Goal: Information Seeking & Learning: Find specific fact

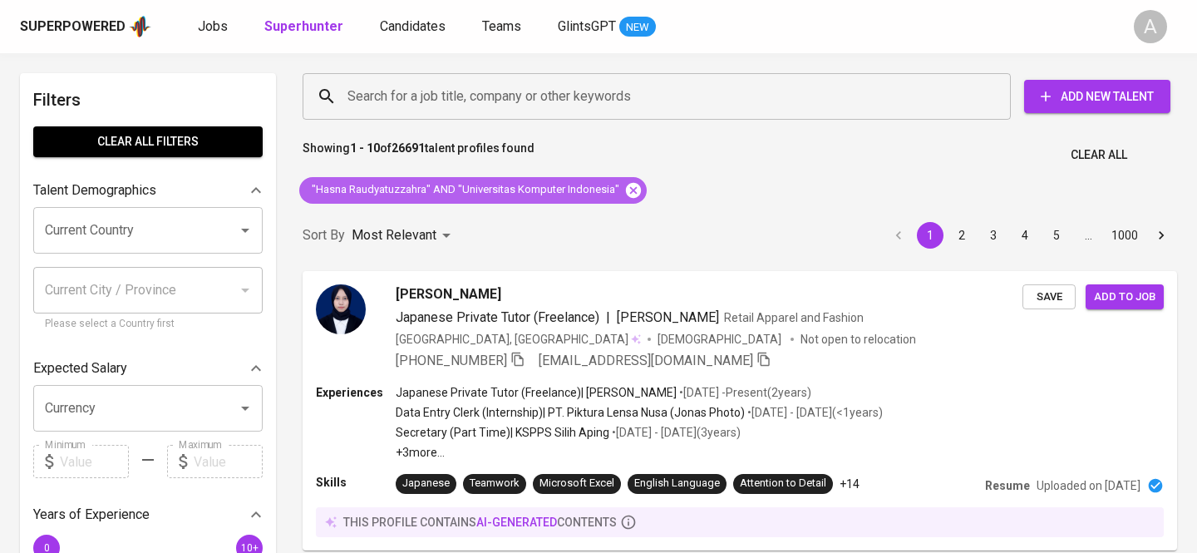
click at [633, 193] on icon at bounding box center [633, 190] width 18 height 18
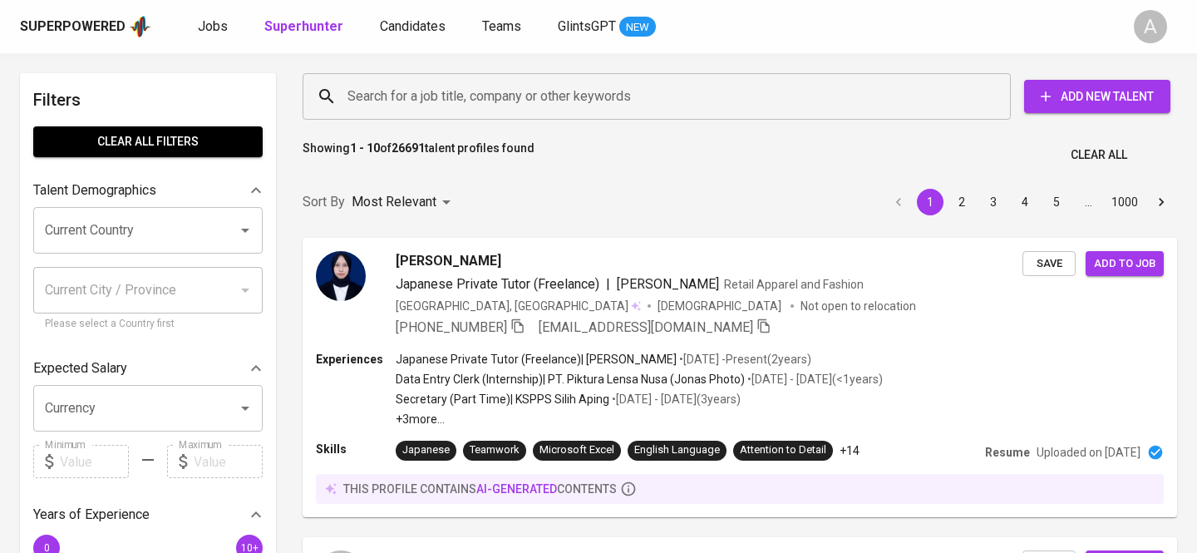
click at [525, 108] on input "Search for a job title, company or other keywords" at bounding box center [660, 97] width 635 height 32
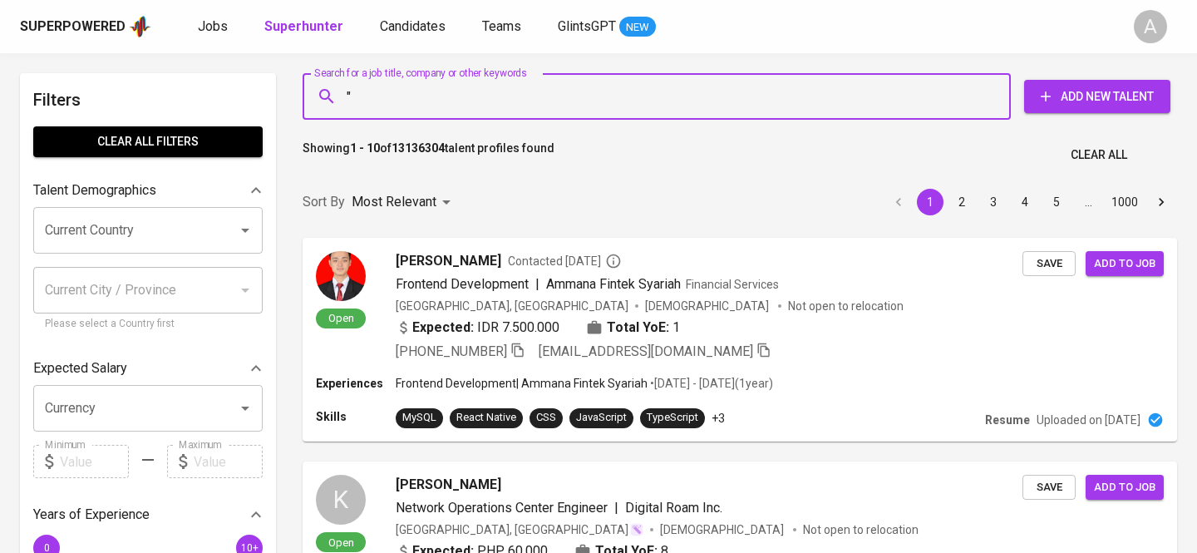
paste input "[PERSON_NAME]"
paste input "[EMAIL_ADDRESS][DOMAIN_NAME]"
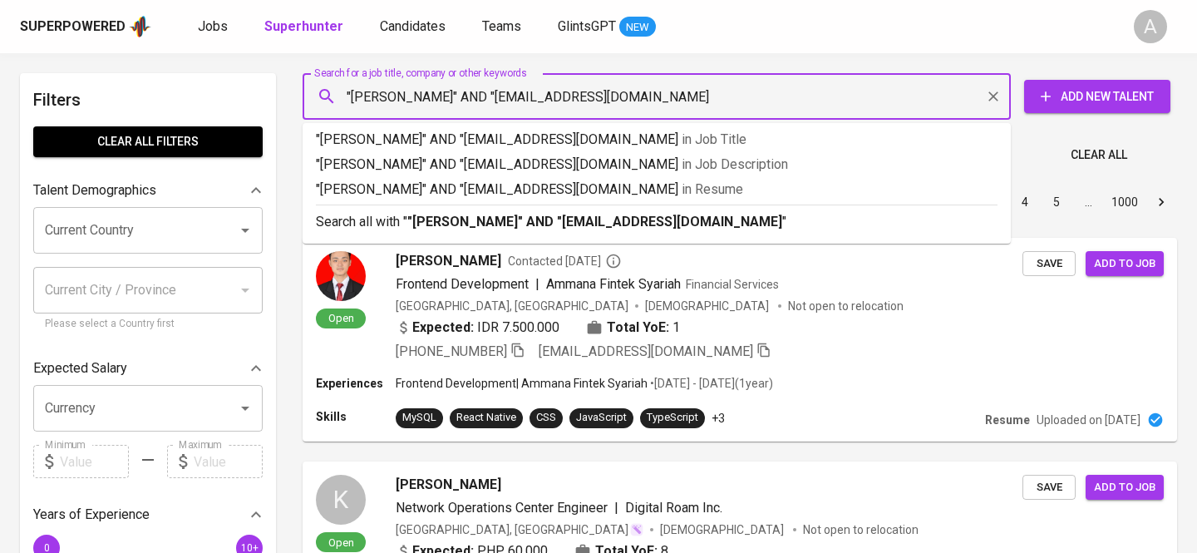
type input ""[PERSON_NAME]" AND "[EMAIL_ADDRESS][DOMAIN_NAME]""
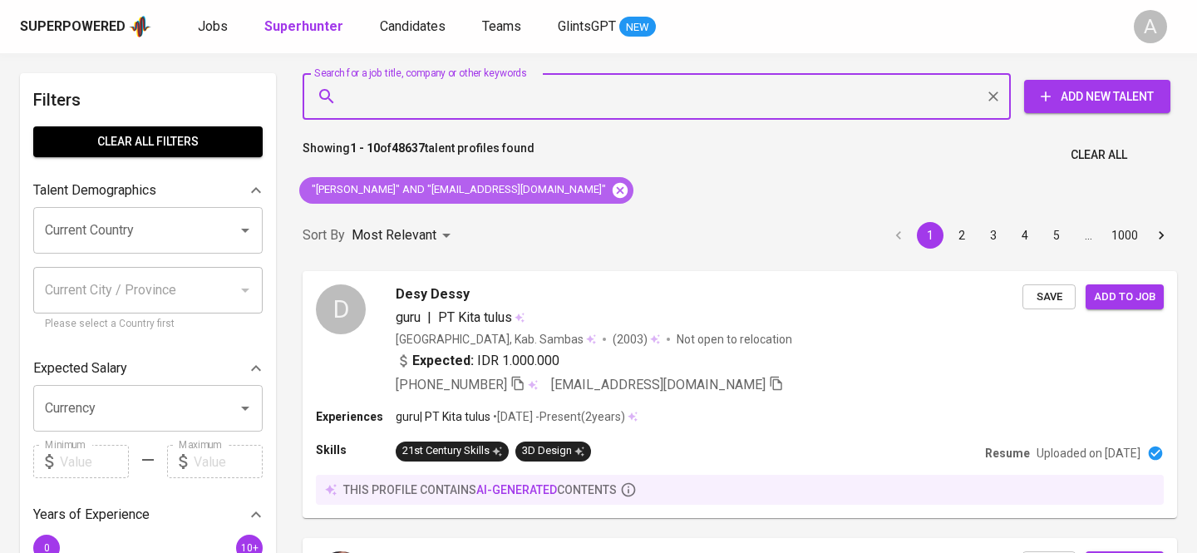
click at [611, 198] on icon at bounding box center [620, 190] width 18 height 18
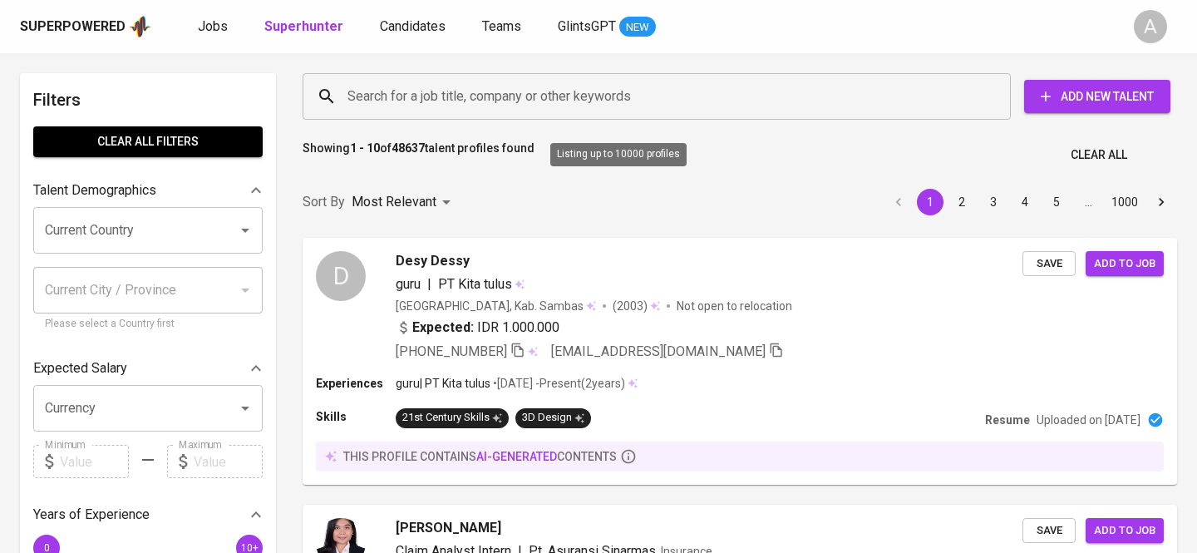
click at [467, 106] on input "Search for a job title, company or other keywords" at bounding box center [660, 97] width 635 height 32
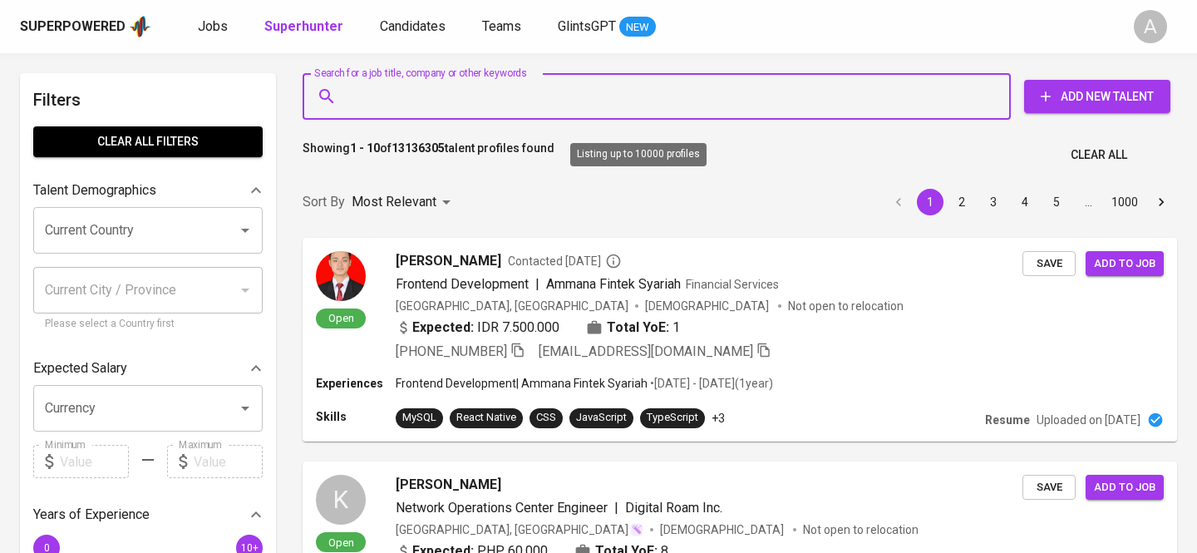
click at [457, 98] on input "Search for a job title, company or other keywords" at bounding box center [660, 97] width 635 height 32
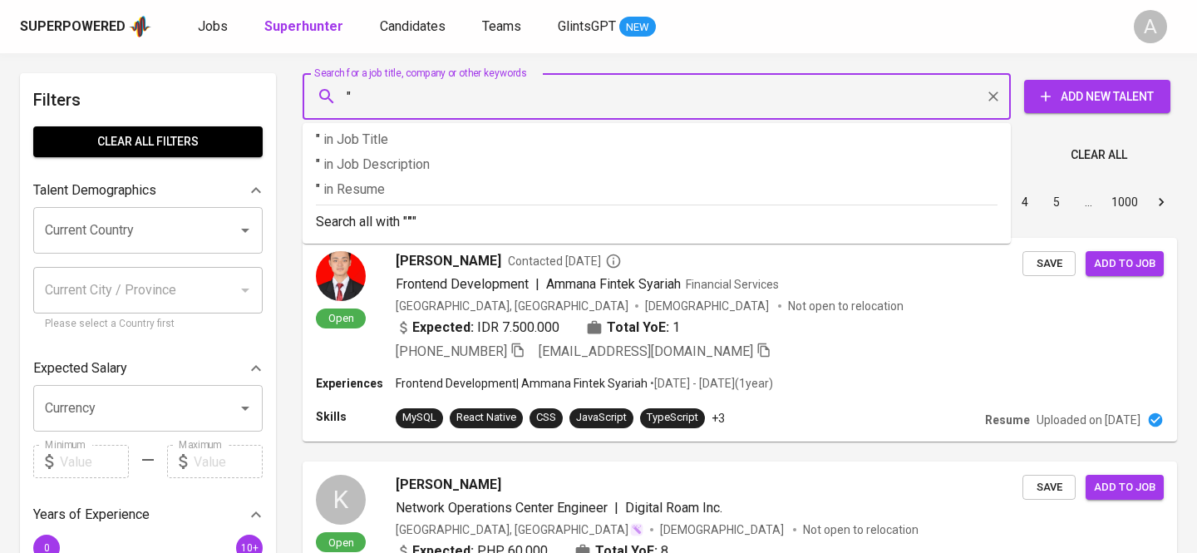
paste input "Falih Juventya"
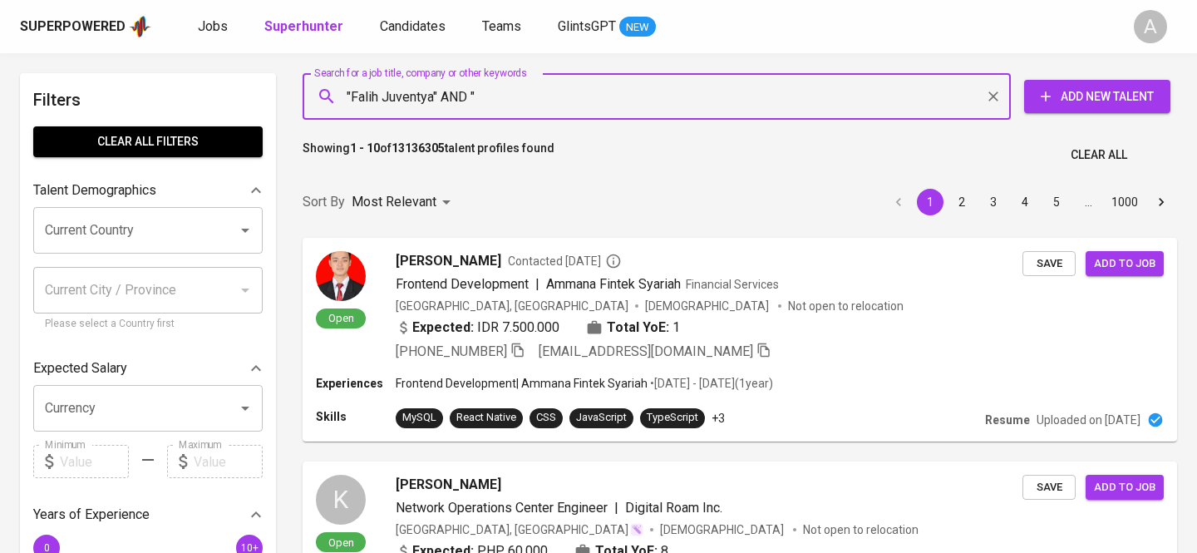
paste input "[EMAIL_ADDRESS][DOMAIN_NAME]"
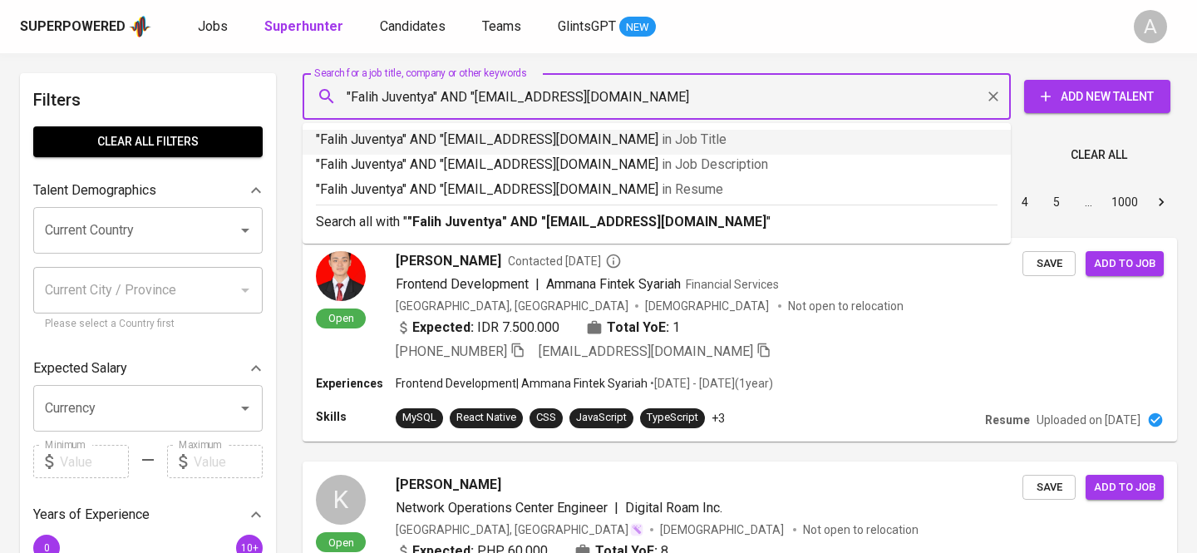
type input ""Falih Juventya" AND "[EMAIL_ADDRESS][DOMAIN_NAME]""
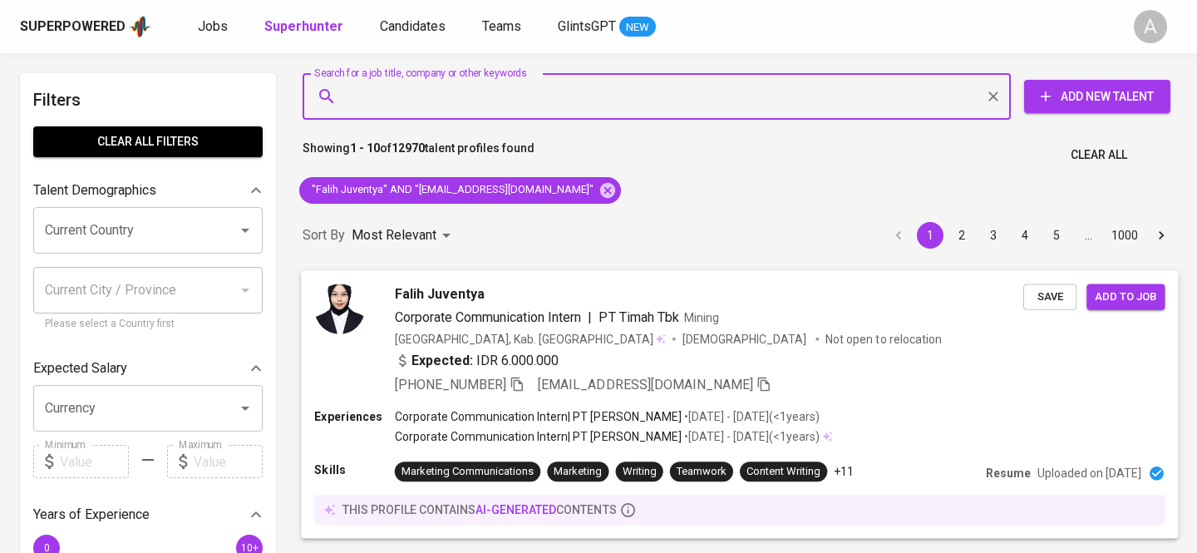
click at [515, 379] on icon "button" at bounding box center [517, 383] width 15 height 15
